Goal: Transaction & Acquisition: Purchase product/service

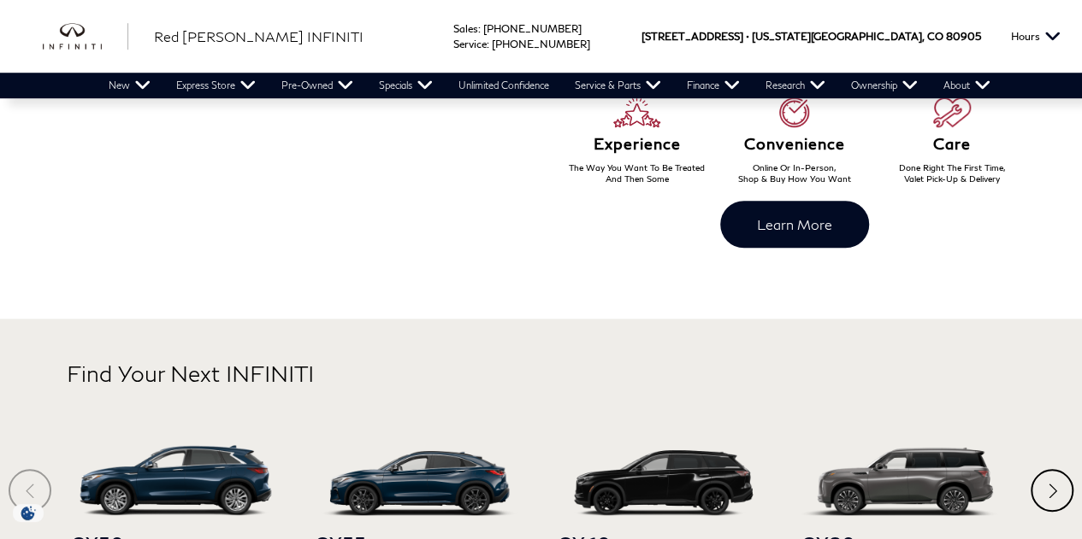
scroll to position [852, 0]
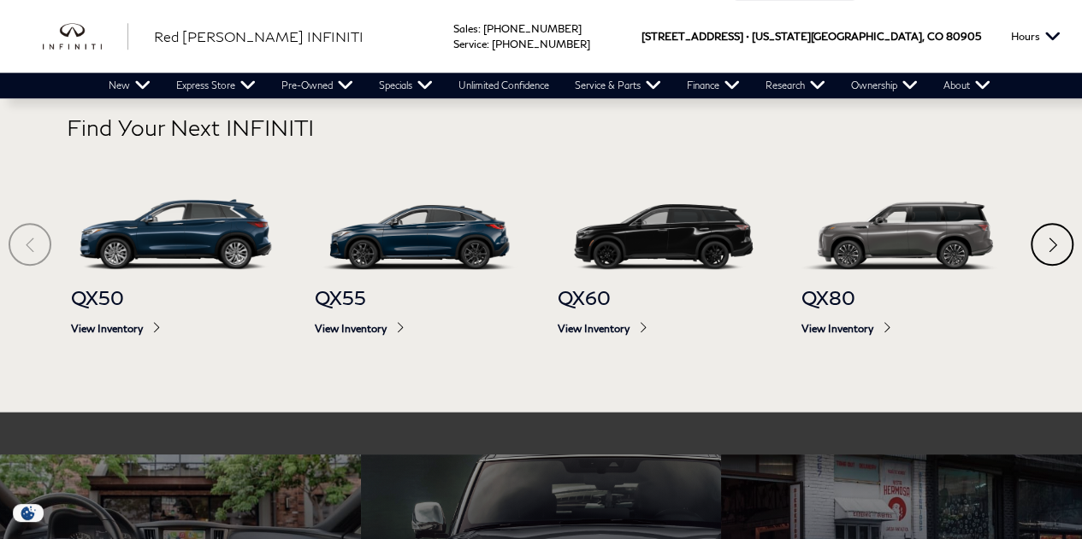
click at [1029, 253] on section "Find Your Next INFINITI QX50 View Inventory QX55 View Inventory QX60 View Inven…" at bounding box center [541, 242] width 1082 height 339
click at [1035, 251] on div "Next" at bounding box center [1051, 244] width 43 height 43
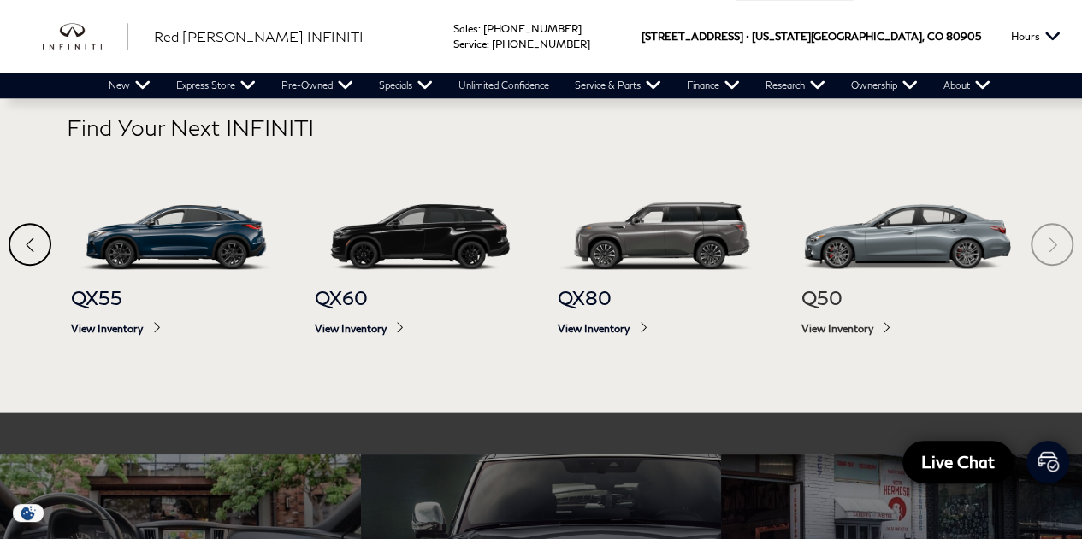
click at [825, 329] on span "View Inventory" at bounding box center [905, 328] width 209 height 13
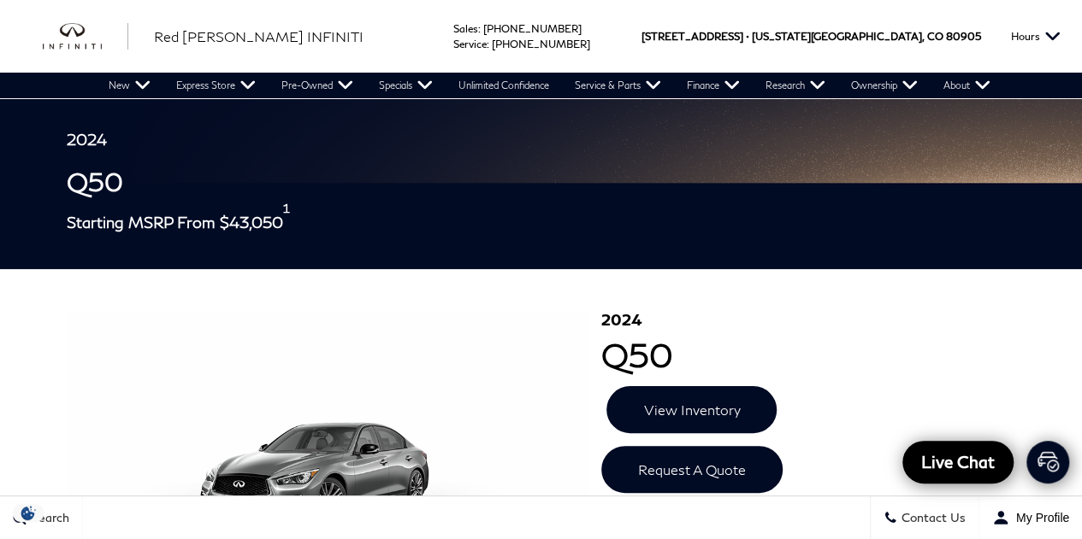
scroll to position [80, 0]
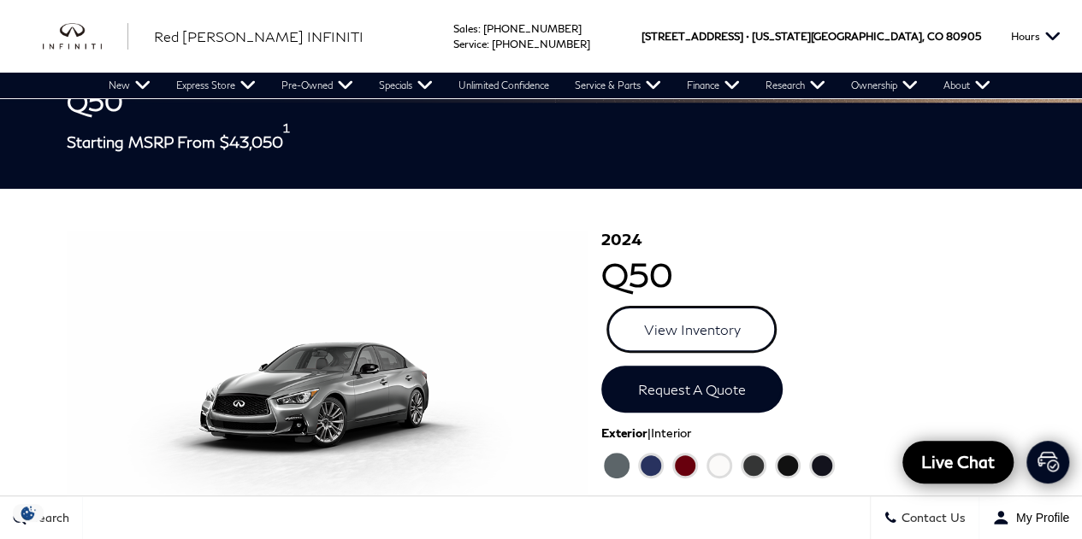
click at [665, 324] on link "View Inventory" at bounding box center [691, 329] width 170 height 47
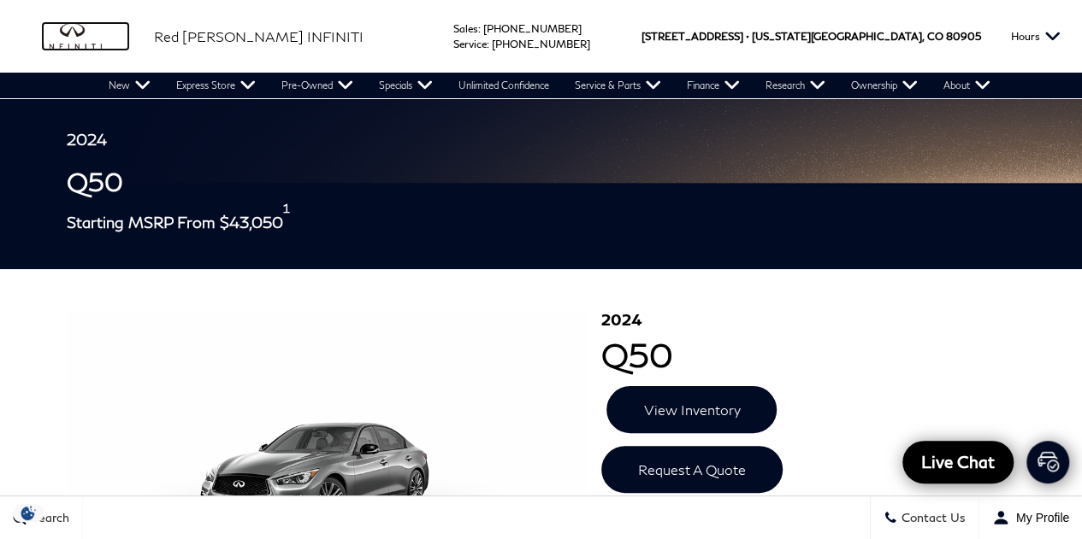
click at [97, 42] on img "infiniti" at bounding box center [85, 36] width 85 height 27
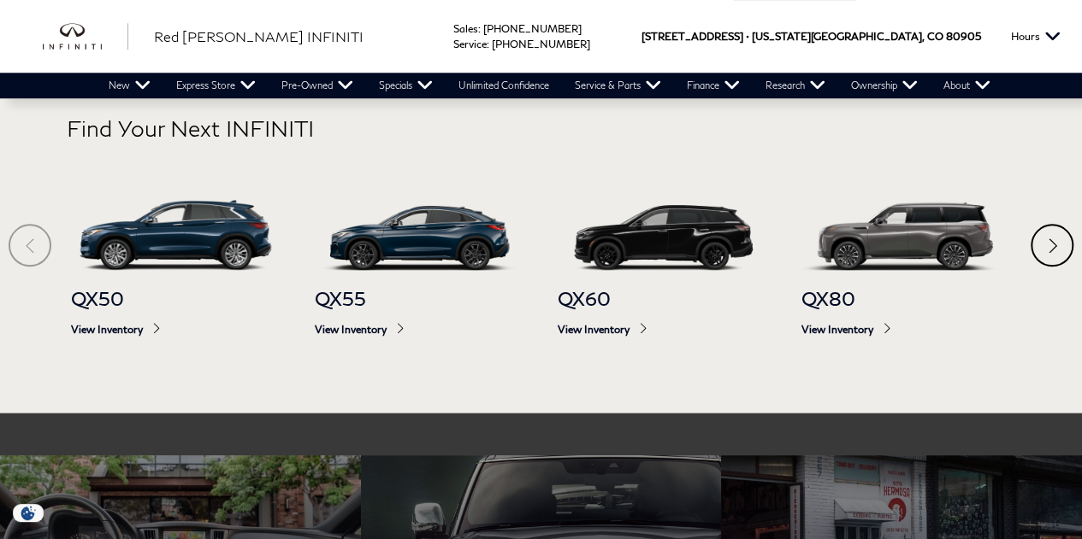
click at [1052, 239] on div "Next" at bounding box center [1051, 245] width 43 height 43
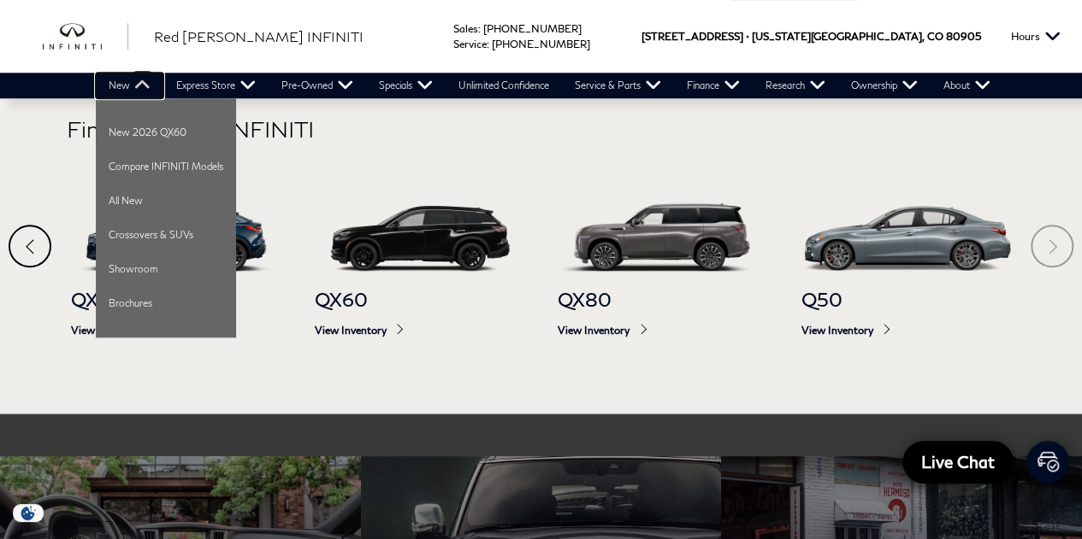
click at [134, 85] on link "New" at bounding box center [130, 86] width 68 height 26
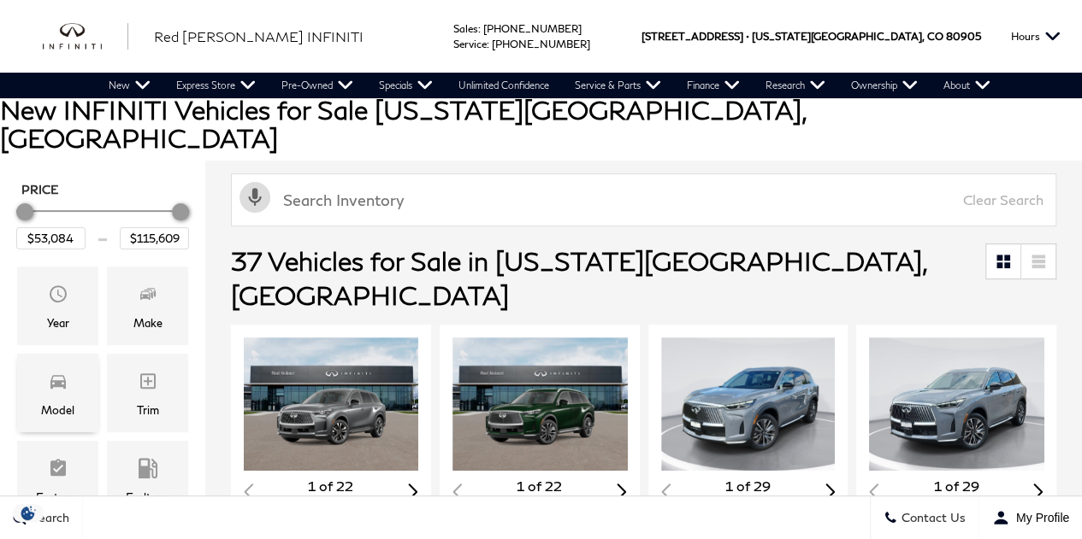
click at [72, 358] on div "Model" at bounding box center [57, 393] width 81 height 79
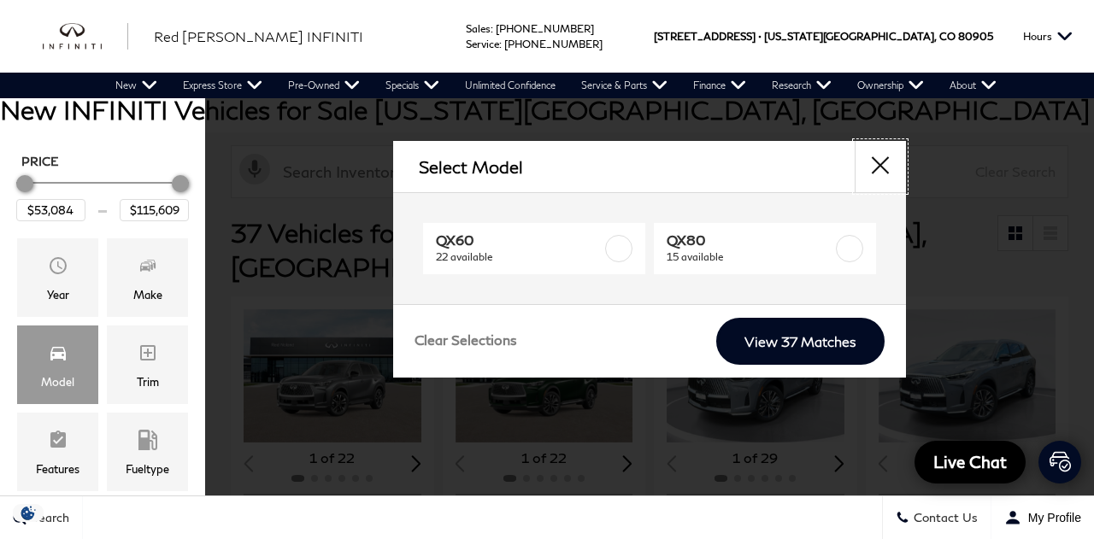
click at [857, 172] on button "close" at bounding box center [880, 166] width 51 height 51
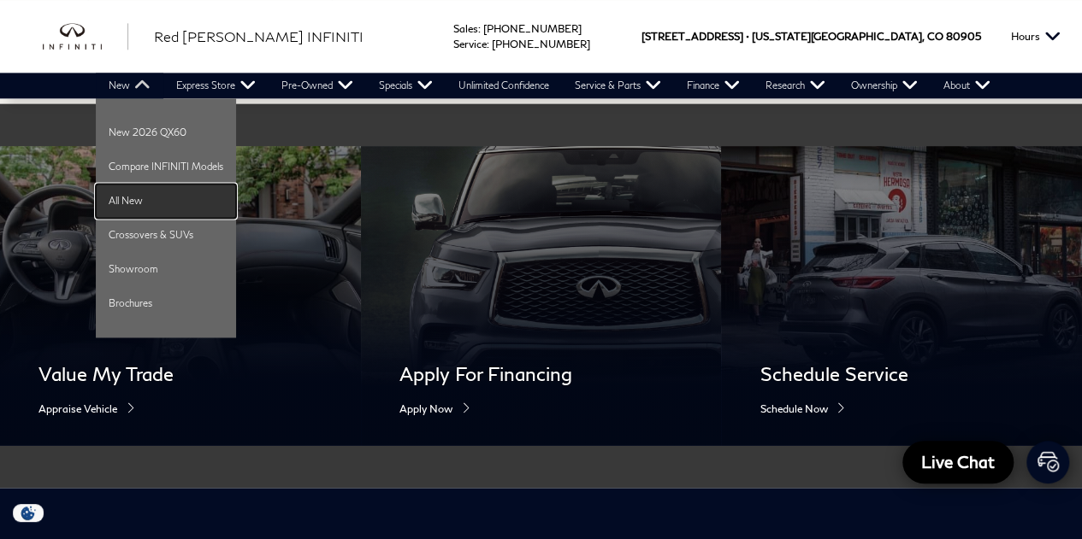
click at [133, 197] on link "All New" at bounding box center [166, 201] width 140 height 34
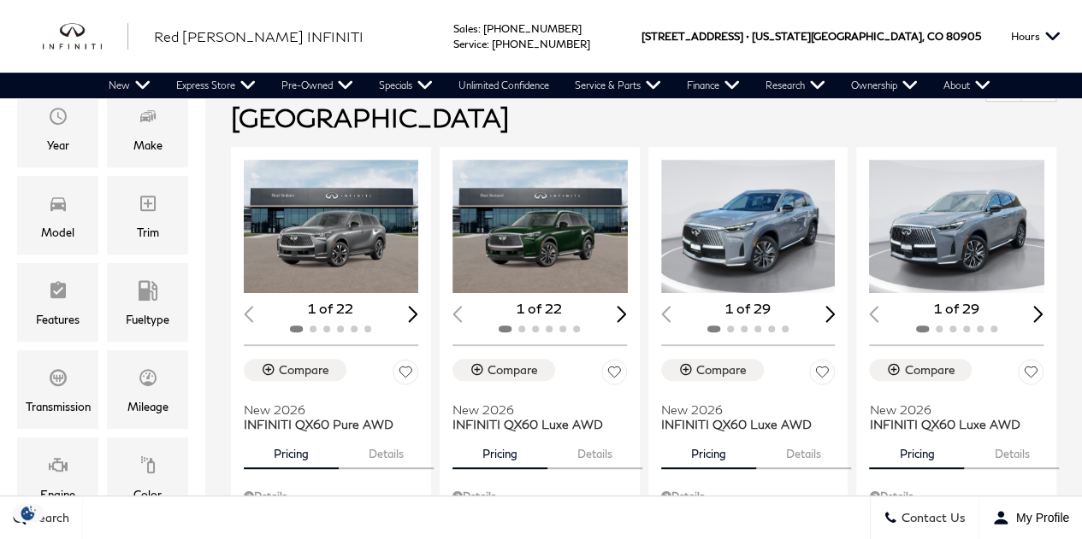
scroll to position [329, 0]
click at [43, 190] on div "Model" at bounding box center [57, 216] width 81 height 79
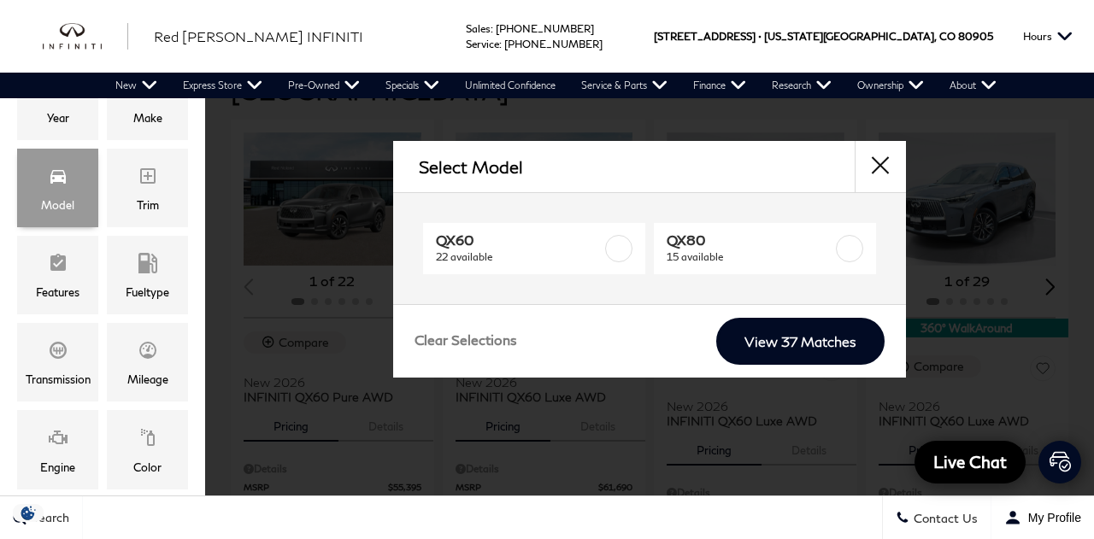
click at [43, 190] on div "Model" at bounding box center [57, 188] width 81 height 79
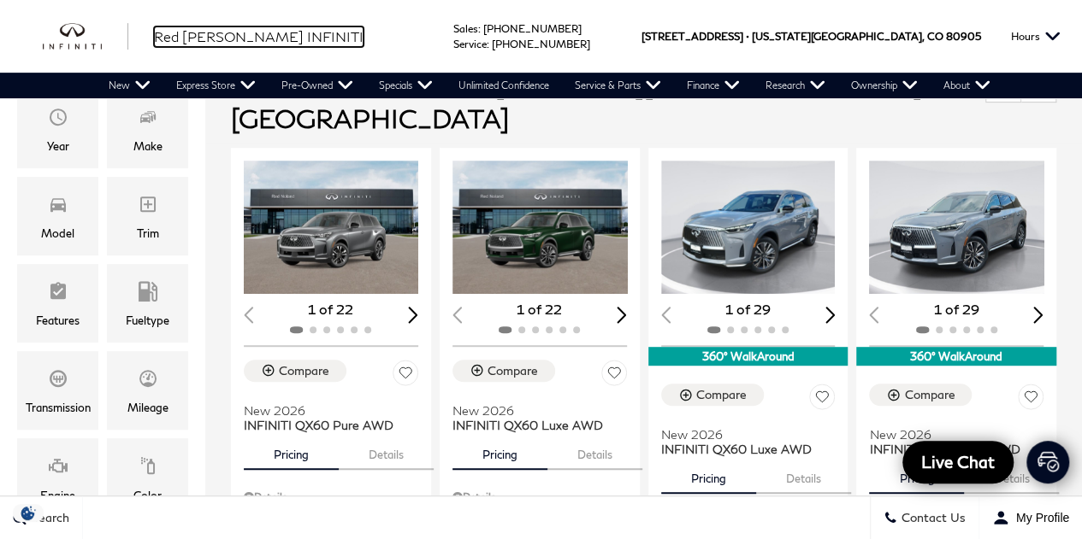
click at [203, 32] on span "Red [PERSON_NAME] INFINITI" at bounding box center [258, 36] width 209 height 16
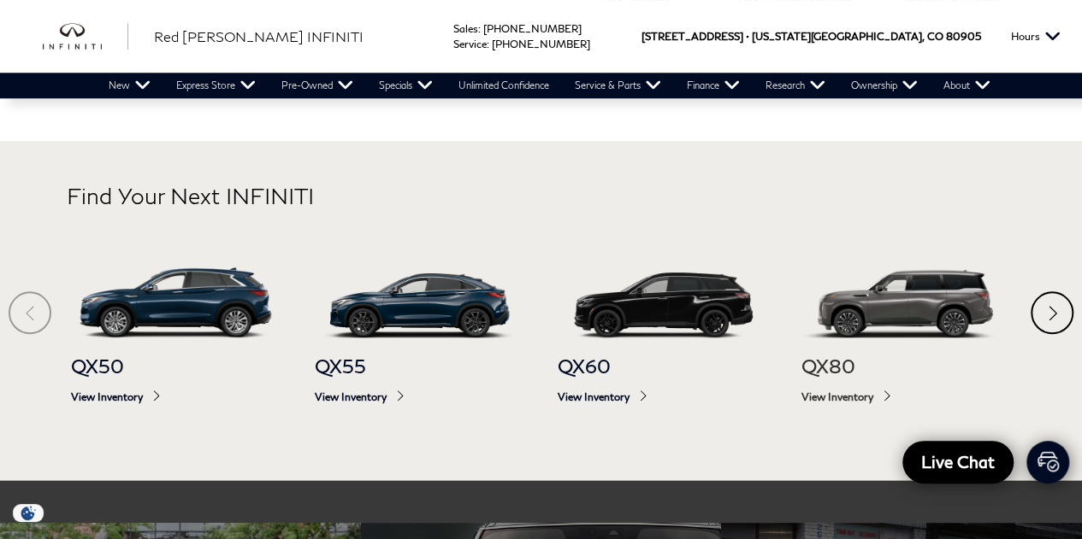
scroll to position [781, 0]
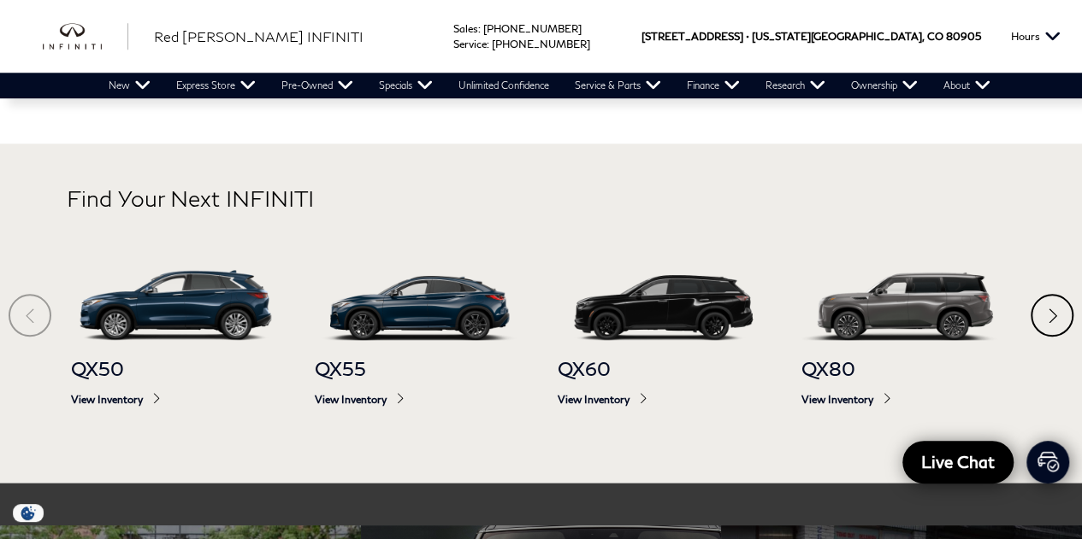
click at [1057, 307] on div "Next" at bounding box center [1051, 315] width 43 height 43
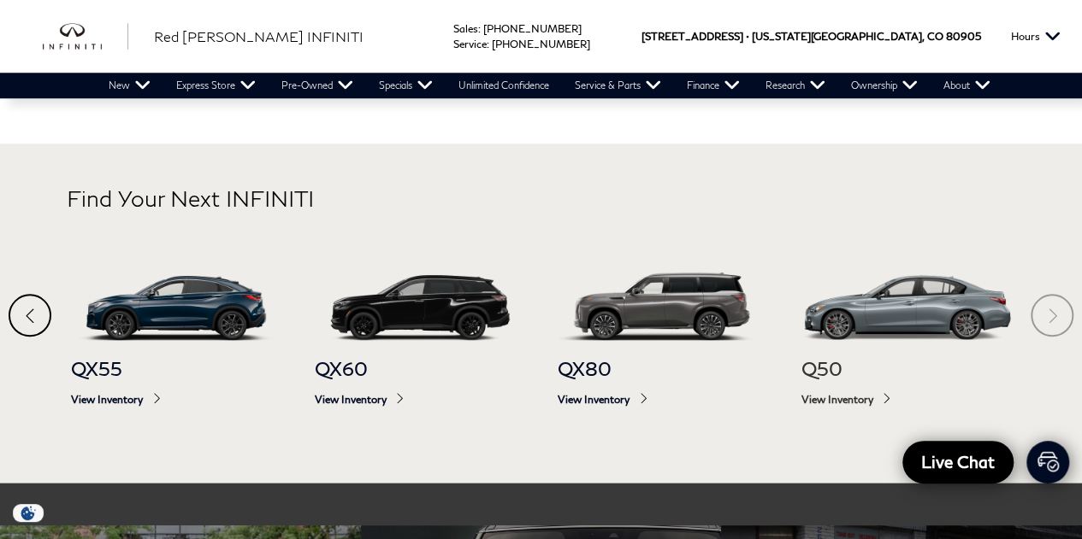
click at [857, 346] on div "Q50 View Inventory" at bounding box center [905, 381] width 209 height 83
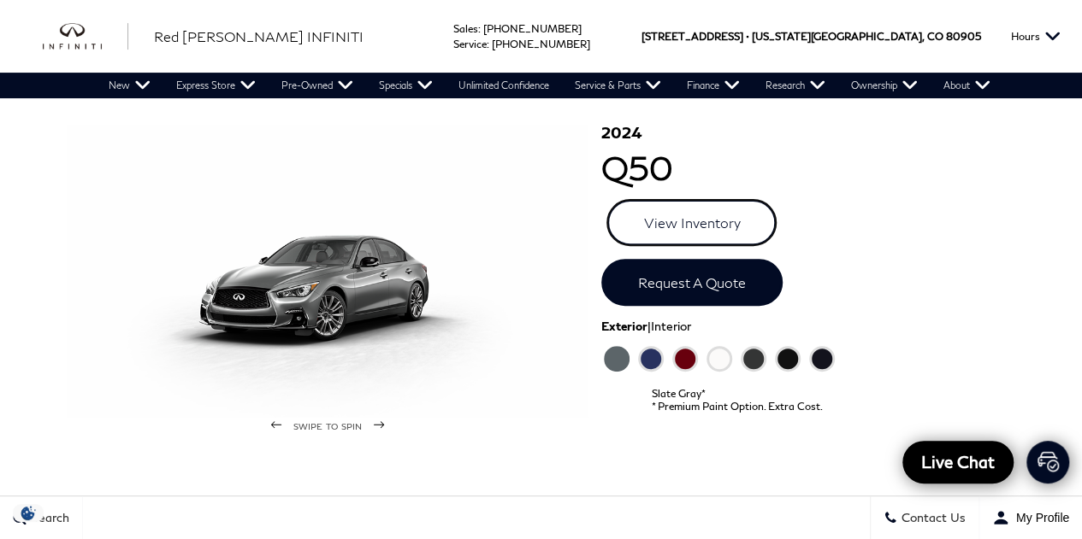
click at [683, 221] on link "View Inventory" at bounding box center [691, 222] width 170 height 47
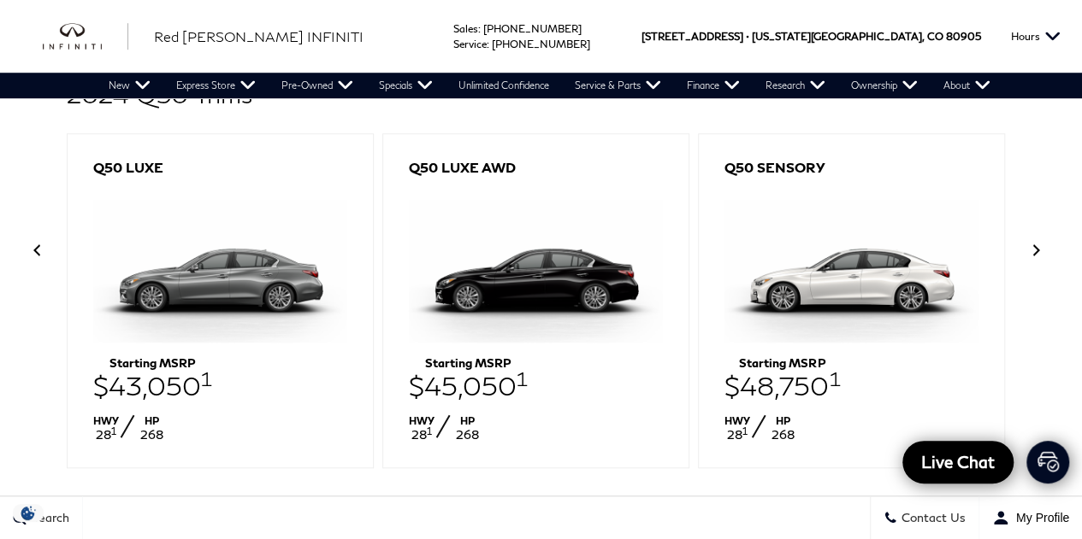
scroll to position [625, 0]
click at [221, 262] on img at bounding box center [220, 264] width 254 height 181
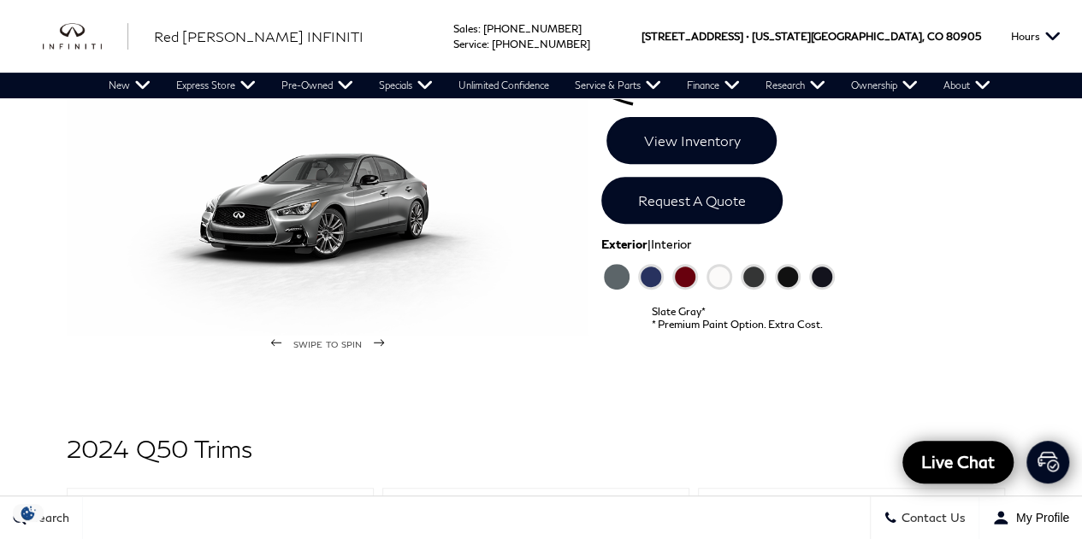
scroll to position [281, 0]
